Goal: Find specific page/section: Find specific page/section

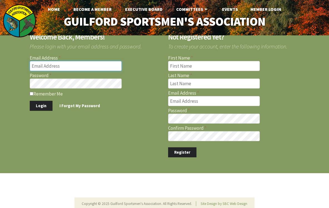
type input "[EMAIL_ADDRESS][DOMAIN_NAME]"
click at [41, 103] on button "Login" at bounding box center [41, 106] width 23 height 10
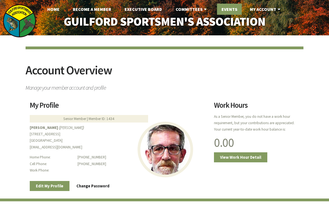
click at [228, 8] on link "Events" at bounding box center [229, 9] width 25 height 11
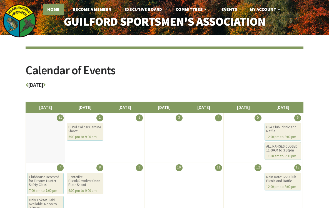
click at [50, 9] on link "Home" at bounding box center [53, 9] width 21 height 11
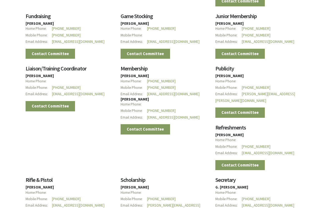
scroll to position [582, 0]
